Goal: Find specific fact: Find specific fact

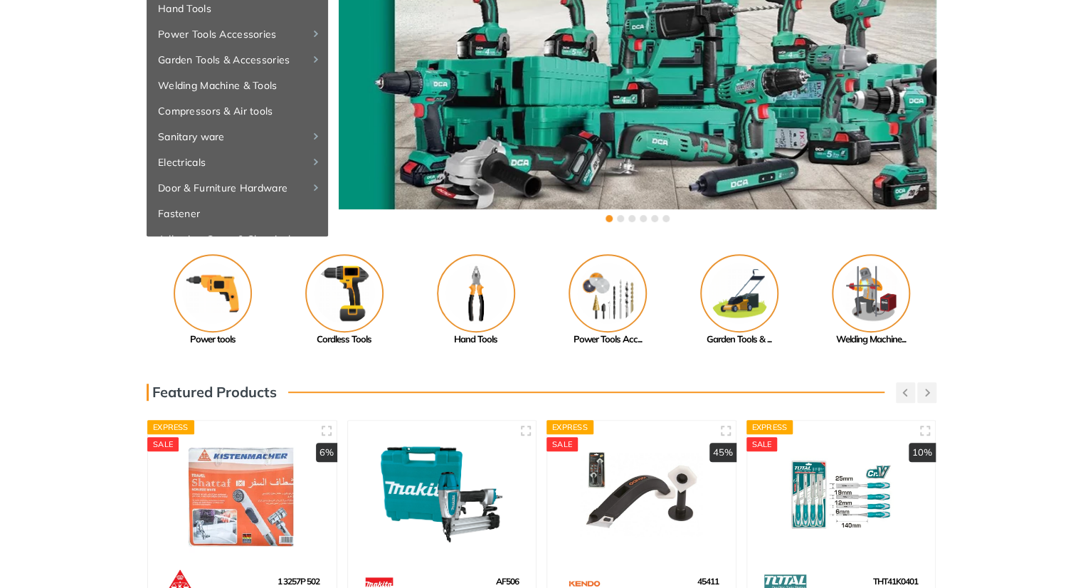
scroll to position [171, 0]
drag, startPoint x: 663, startPoint y: 250, endPoint x: 174, endPoint y: 270, distance: 489.1
drag, startPoint x: 563, startPoint y: 310, endPoint x: 169, endPoint y: 310, distance: 394.8
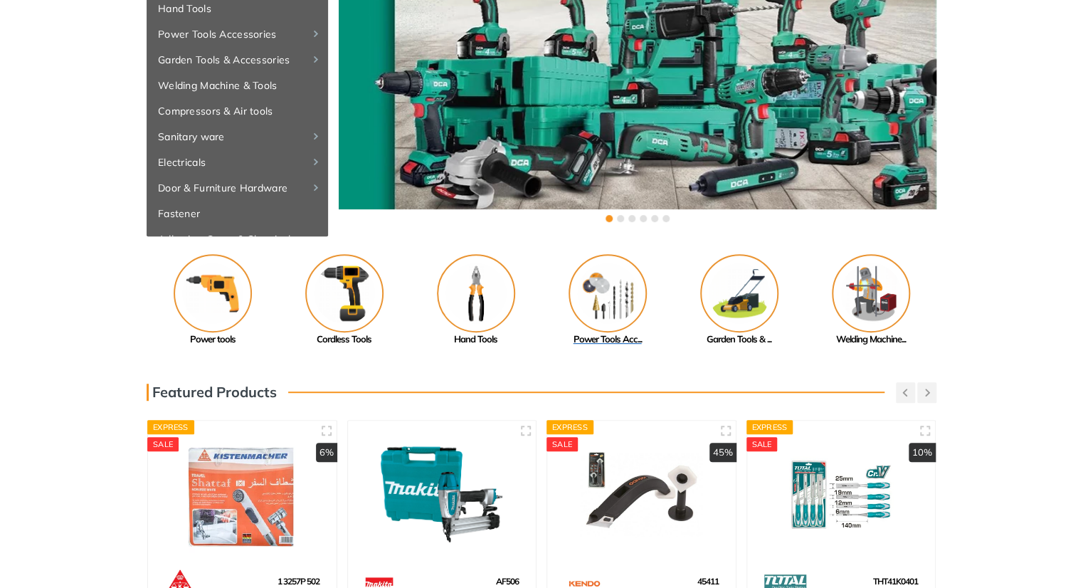
click at [541, 310] on link "Power Tools Acc..." at bounding box center [607, 300] width 132 height 92
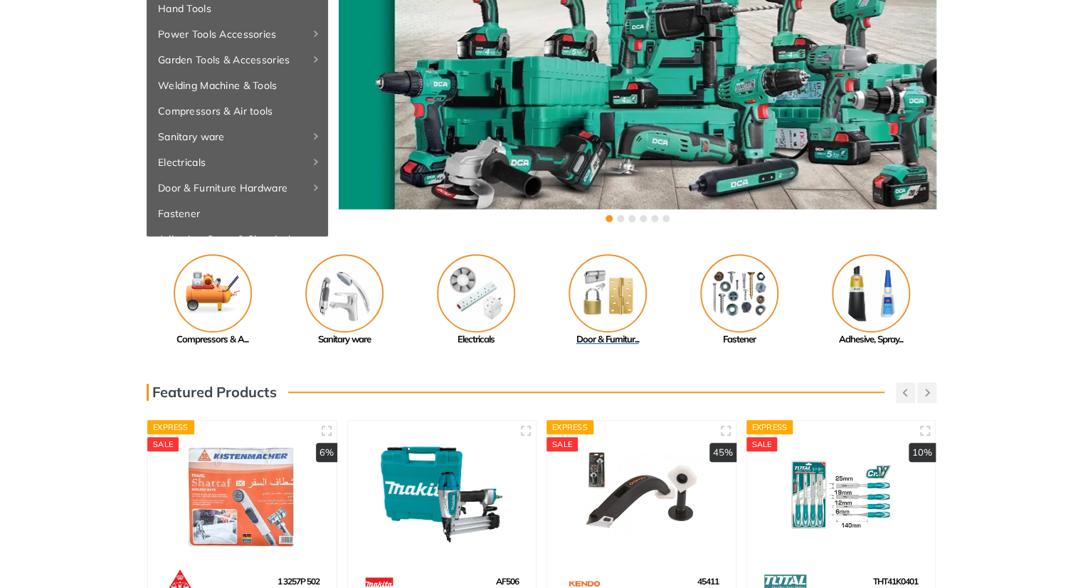
click at [642, 295] on img at bounding box center [607, 293] width 78 height 78
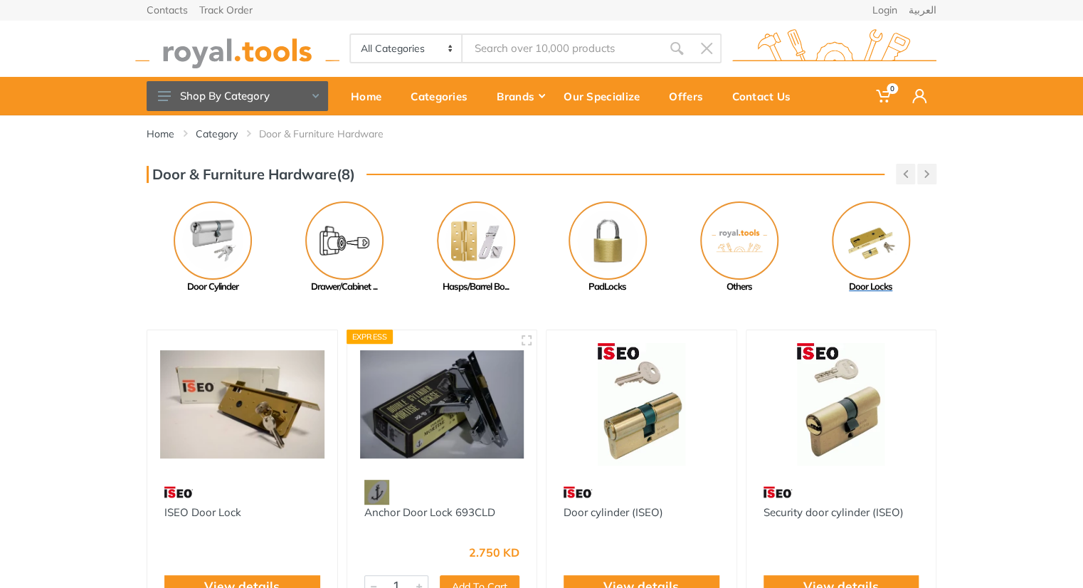
click at [809, 231] on link "Door Locks" at bounding box center [870, 247] width 132 height 92
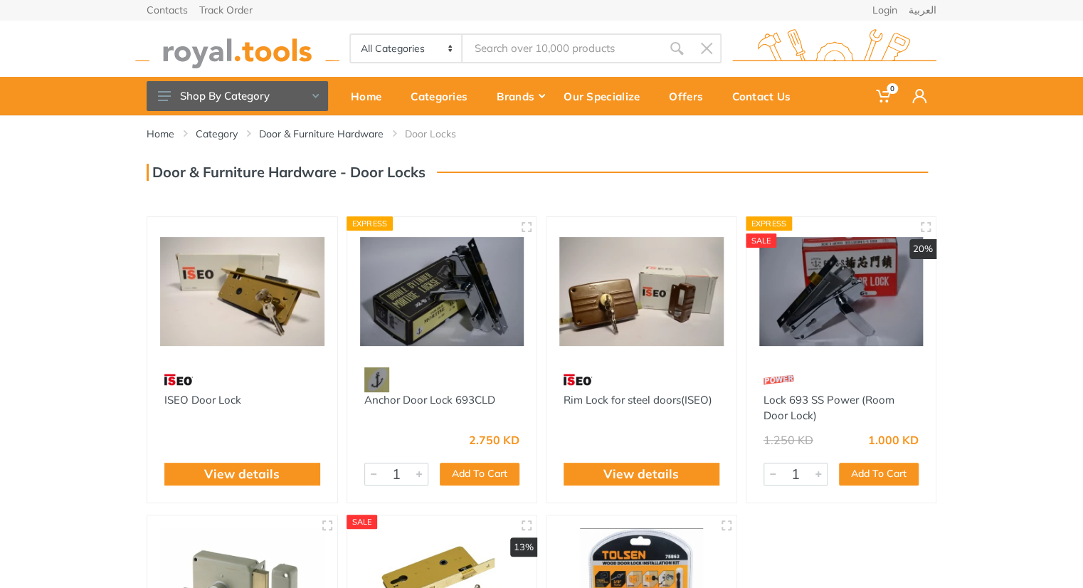
click at [216, 309] on img at bounding box center [242, 291] width 164 height 123
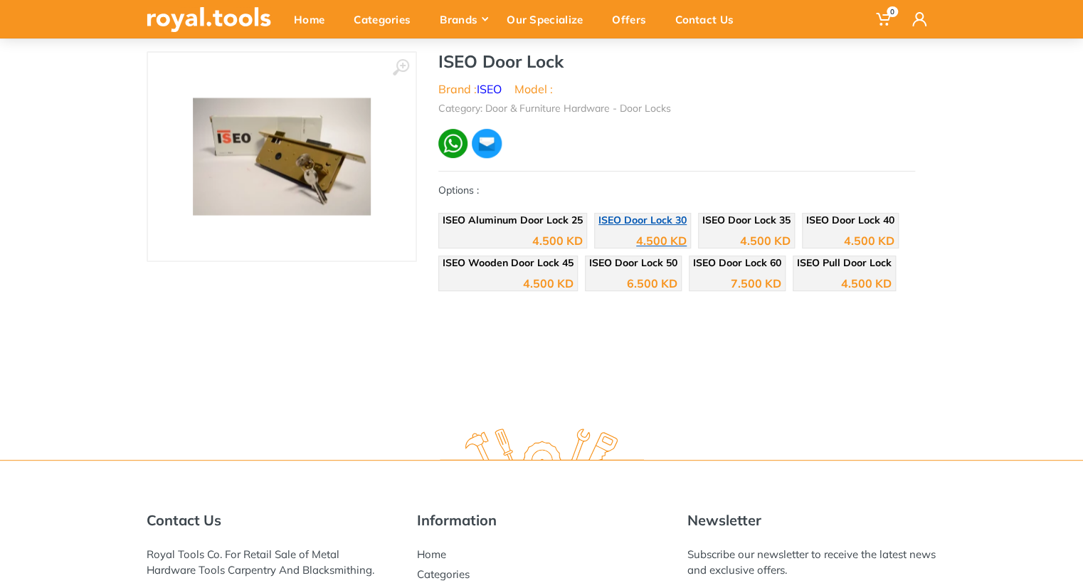
scroll to position [114, 0]
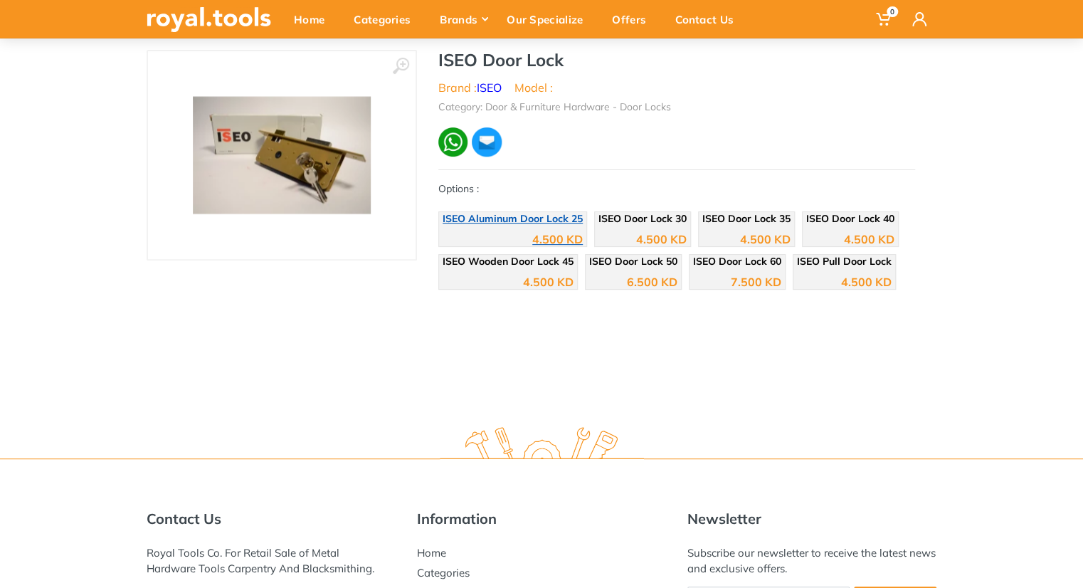
click at [548, 214] on span "ISEO Aluminum Door Lock 25" at bounding box center [512, 218] width 140 height 13
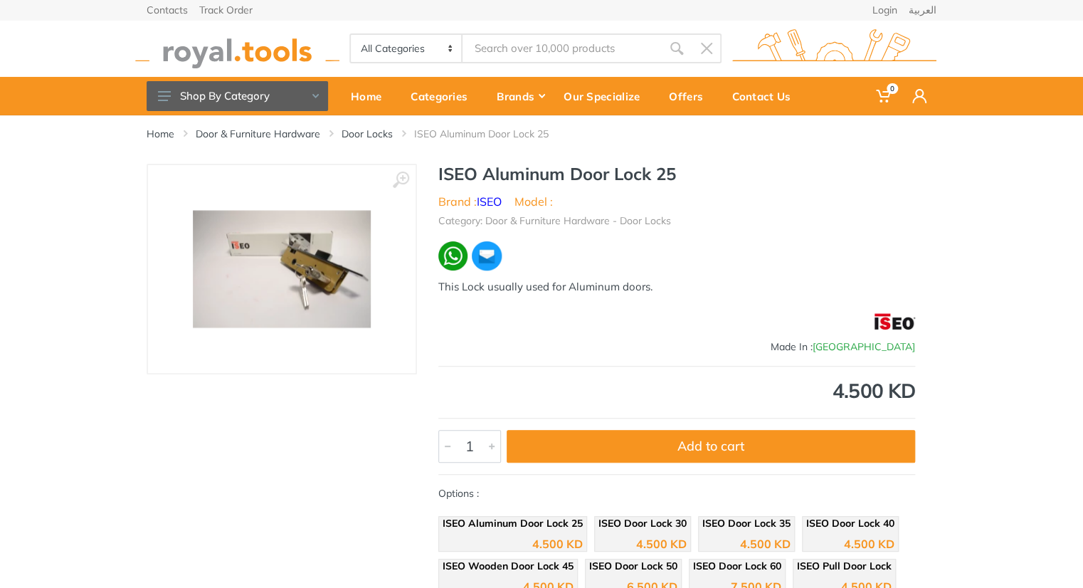
scroll to position [414, 0]
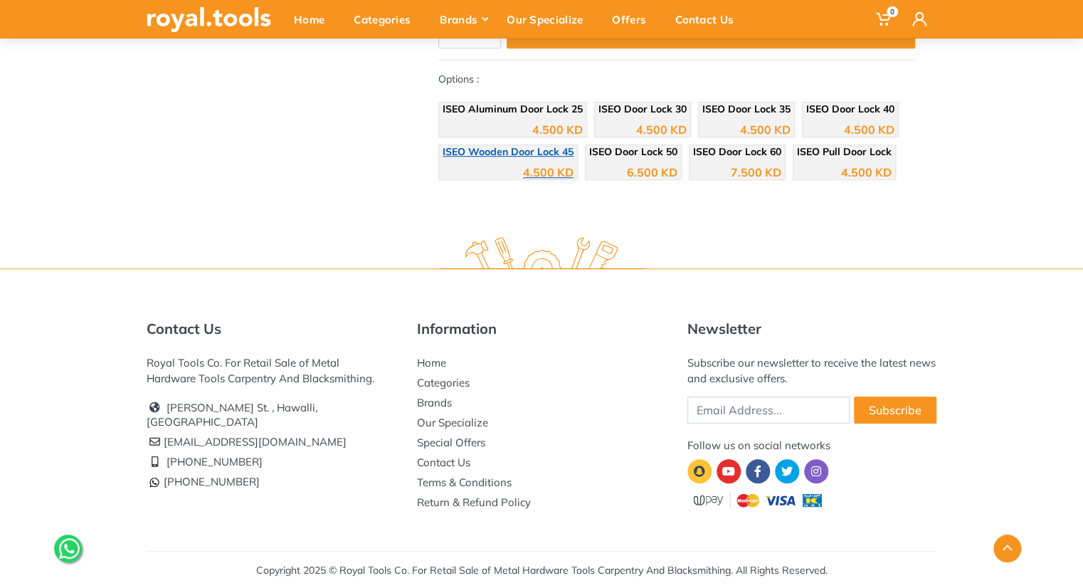
click at [535, 154] on span "ISEO Wooden Door Lock 45" at bounding box center [507, 151] width 131 height 13
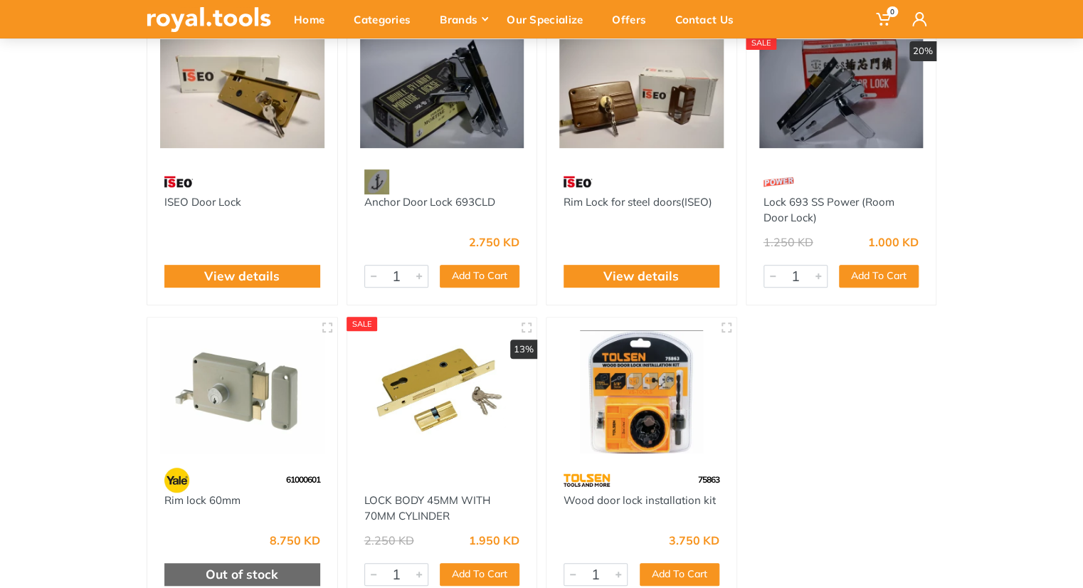
scroll to position [296, 0]
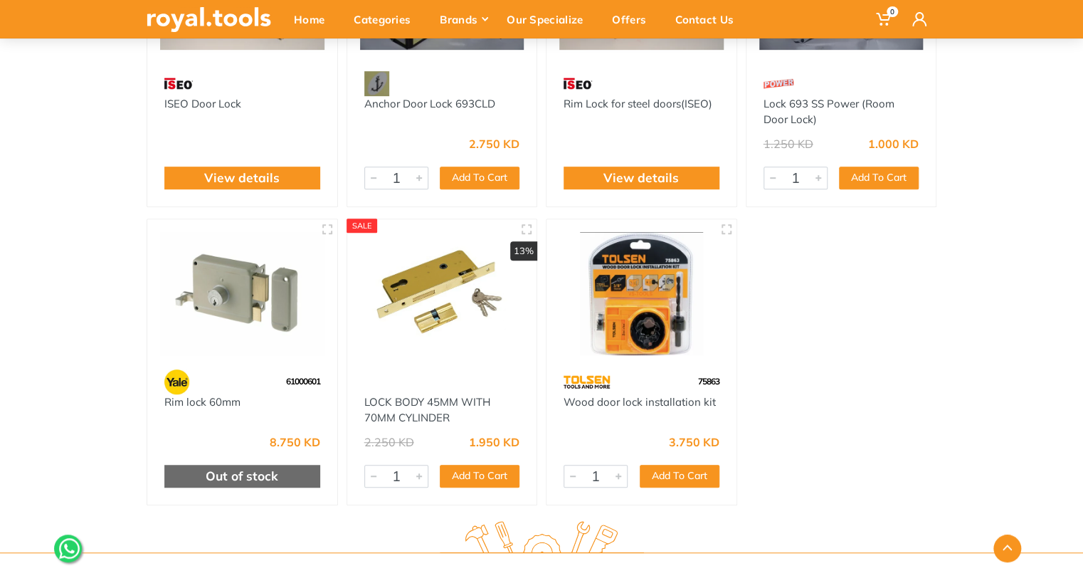
click at [438, 300] on img at bounding box center [442, 293] width 164 height 123
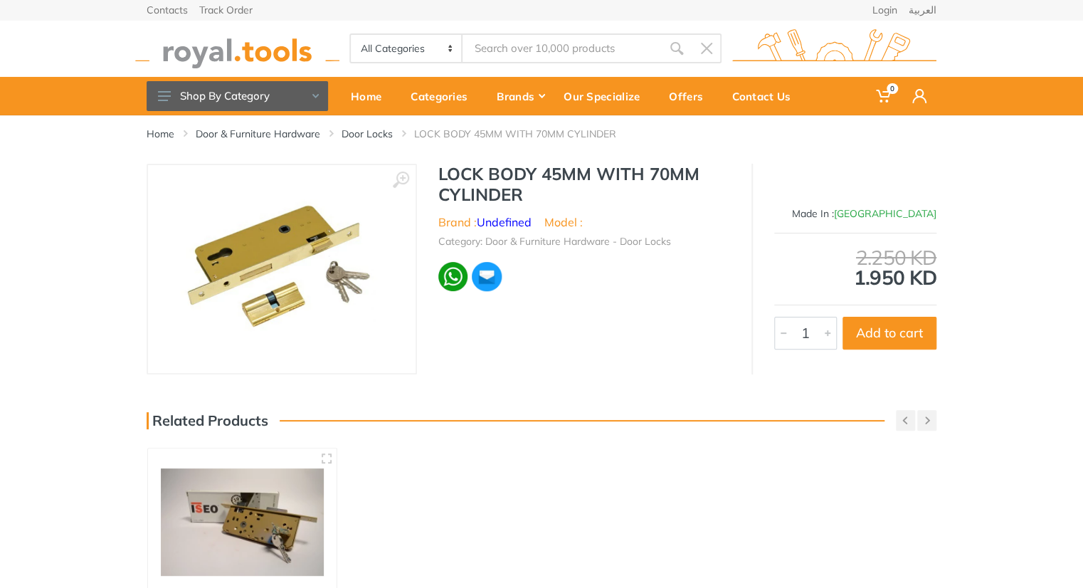
scroll to position [1, 0]
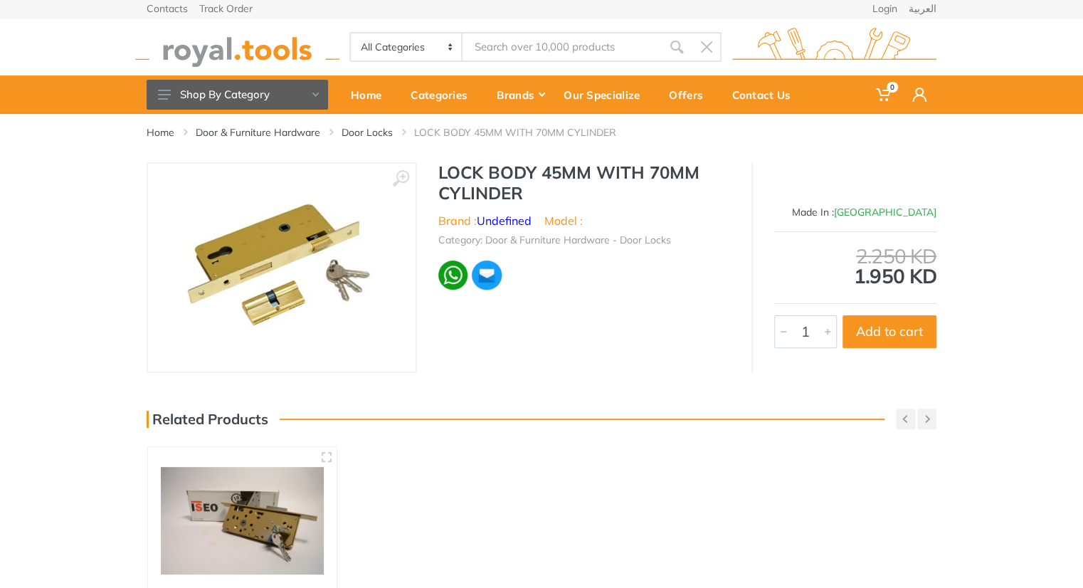
click at [432, 223] on div "LOCK BODY 45MM WITH 70MM CYLINDER Brand : Undefined Model : Category: Door & Fu…" at bounding box center [584, 230] width 334 height 137
click at [313, 231] on img at bounding box center [282, 267] width 202 height 179
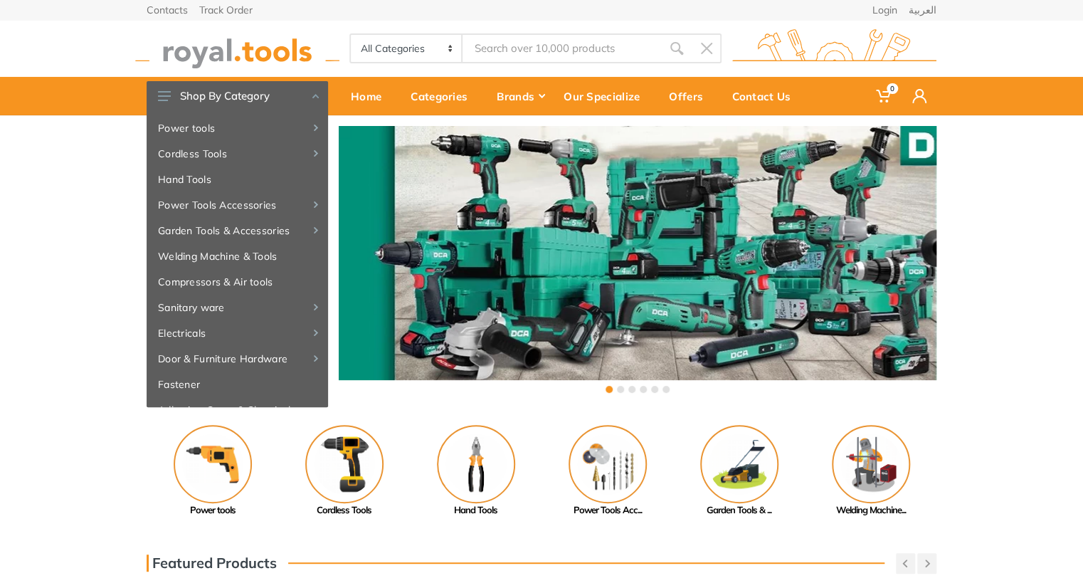
click at [496, 44] on input "Site search" at bounding box center [561, 48] width 199 height 30
type input "b"
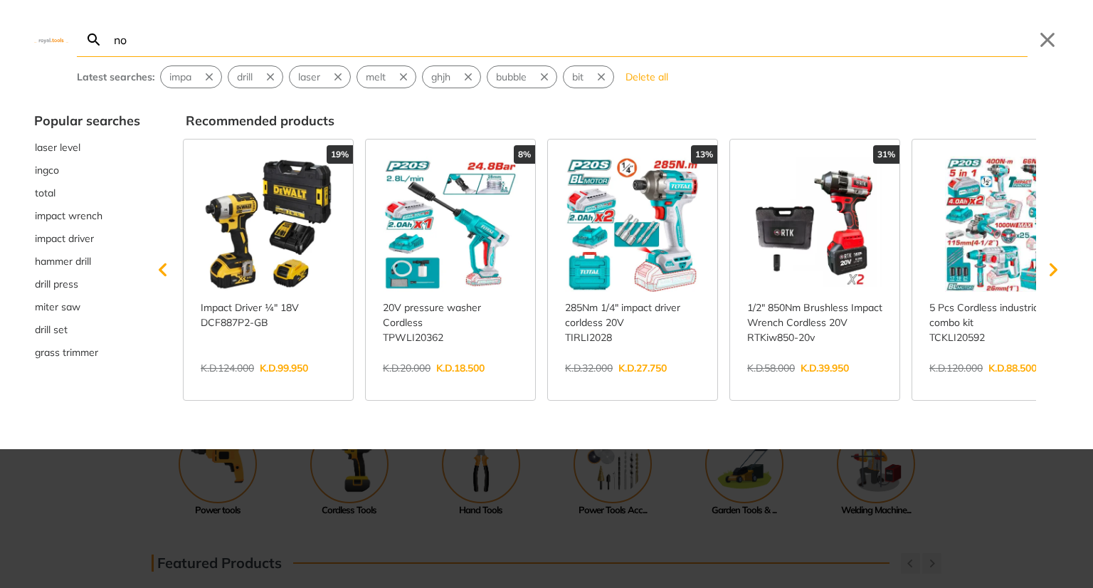
type input "no"
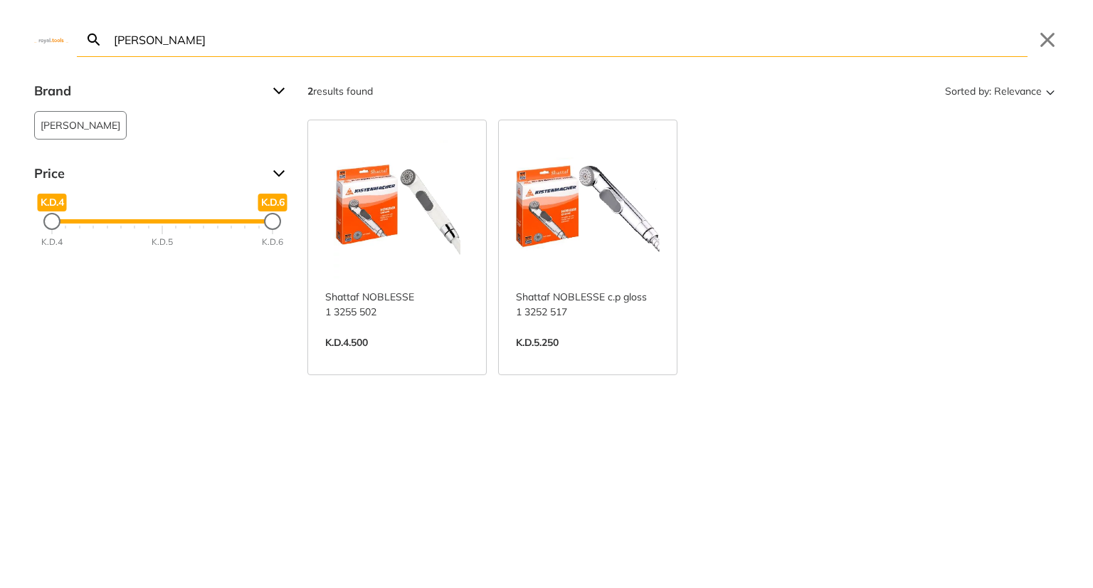
type input "nobles"
click at [578, 357] on link "View more →" at bounding box center [588, 357] width 144 height 0
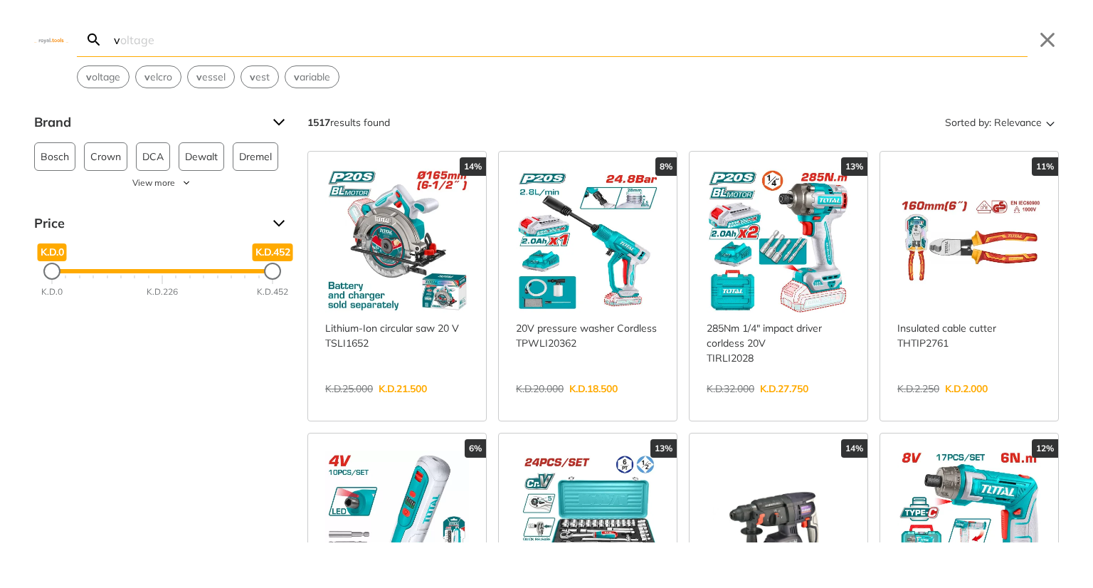
type input "CDLI20024"
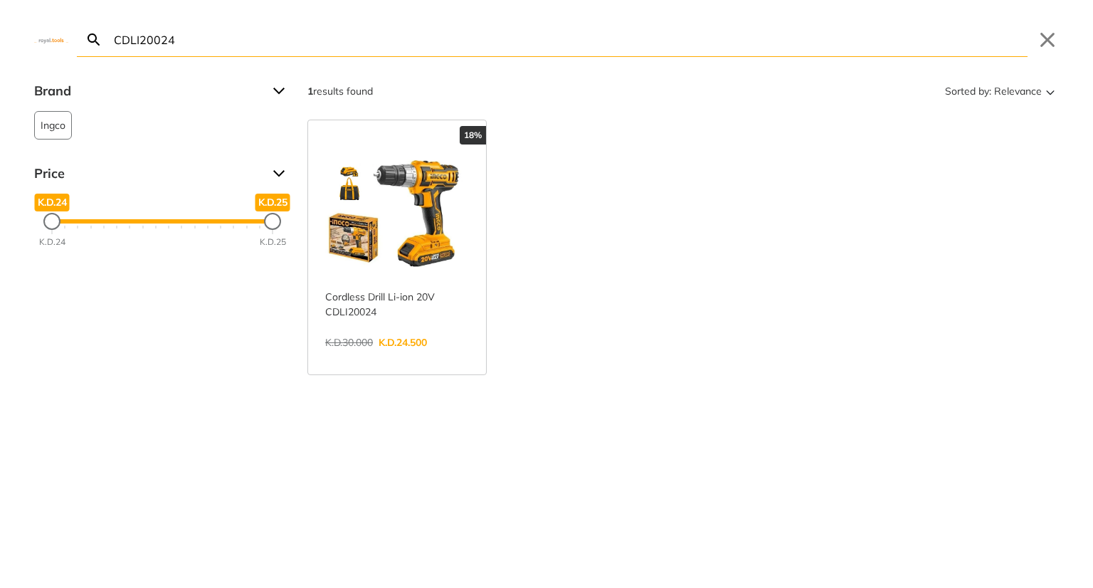
click at [418, 357] on link "View more →" at bounding box center [397, 357] width 144 height 0
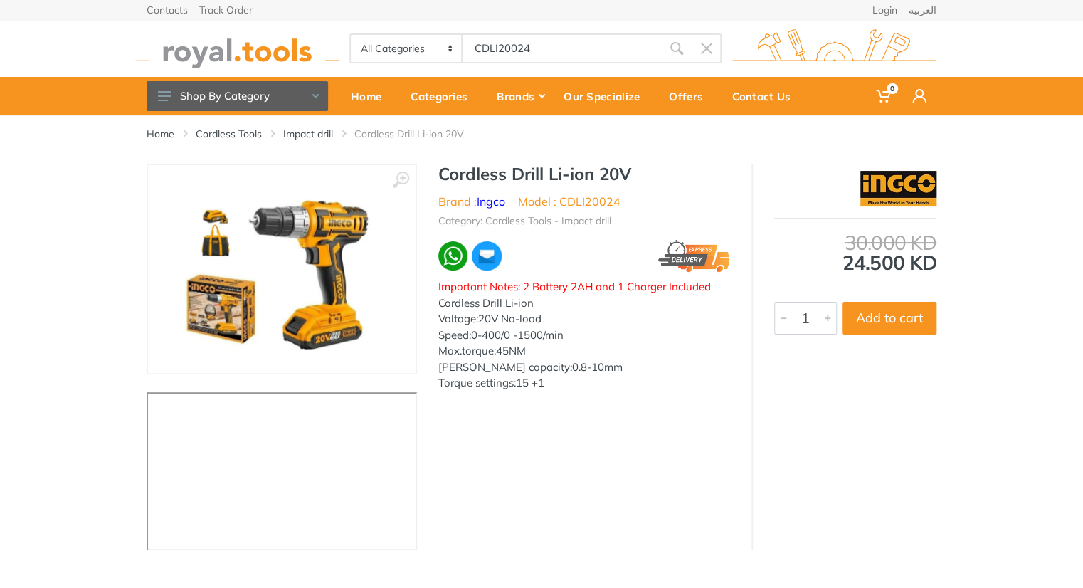
click at [595, 202] on li "Model : CDLI20024" at bounding box center [569, 201] width 102 height 17
copy li "CDLI20024"
drag, startPoint x: 535, startPoint y: 61, endPoint x: 740, endPoint y: -48, distance: 232.0
click at [740, 0] on html "0" at bounding box center [541, 294] width 1083 height 588
